Goal: Information Seeking & Learning: Understand process/instructions

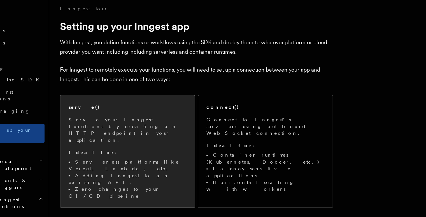
click at [163, 113] on div "serve() Serve your Inngest functions by creating an HTTP endpoint in your appli…" at bounding box center [133, 145] width 97 height 79
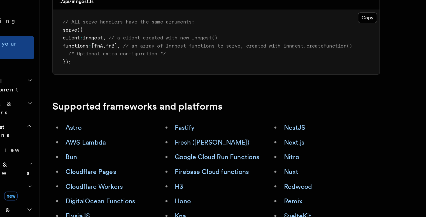
scroll to position [238, 0]
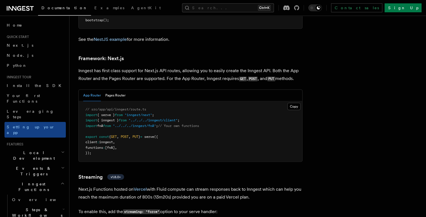
scroll to position [3627, 0]
